Goal: Navigation & Orientation: Find specific page/section

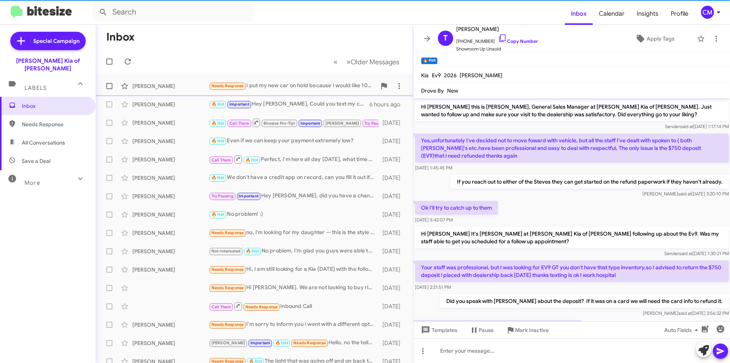
scroll to position [51, 0]
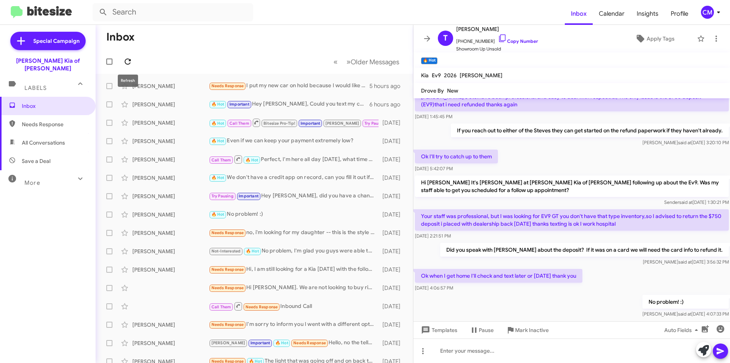
click at [132, 59] on span at bounding box center [127, 61] width 15 height 9
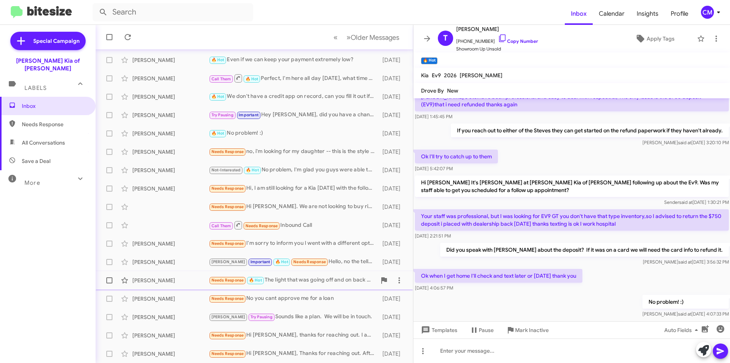
scroll to position [0, 0]
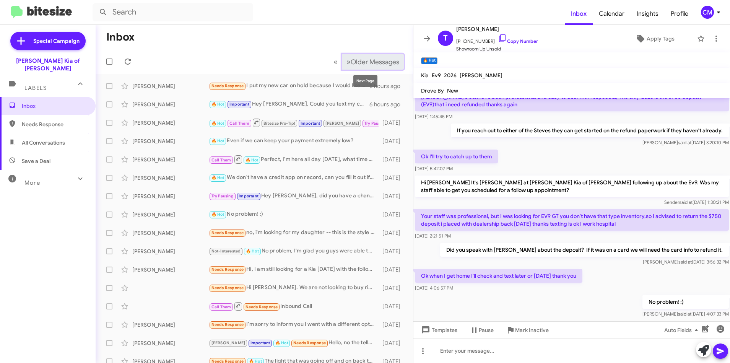
click at [351, 58] on span "Older Messages" at bounding box center [375, 62] width 49 height 8
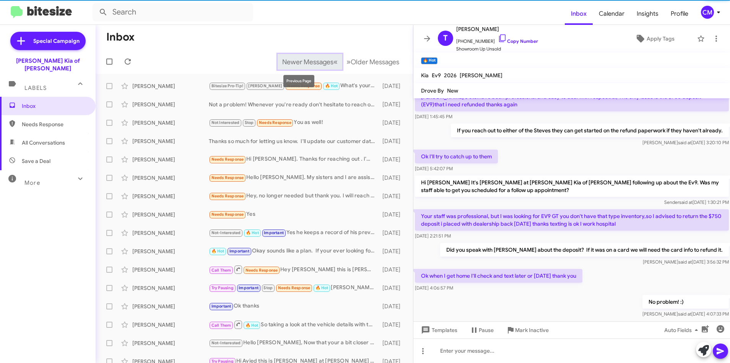
click at [329, 62] on button "Newer Messages « Previous" at bounding box center [310, 62] width 65 height 16
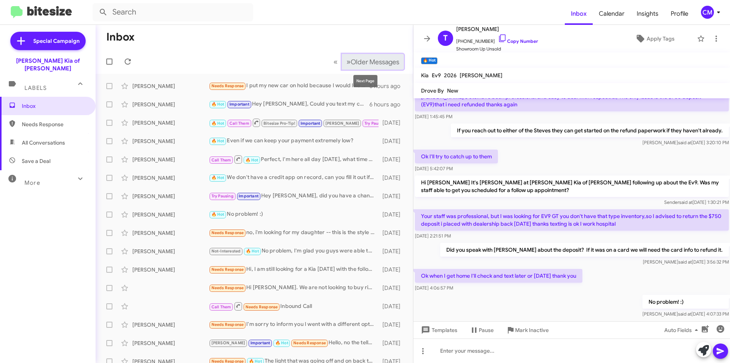
click at [371, 60] on span "Older Messages" at bounding box center [375, 62] width 49 height 8
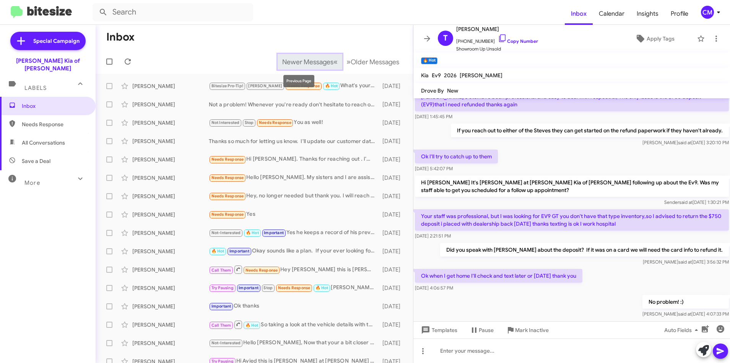
click at [334, 62] on span "«" at bounding box center [336, 62] width 4 height 10
